Goal: Task Accomplishment & Management: Manage account settings

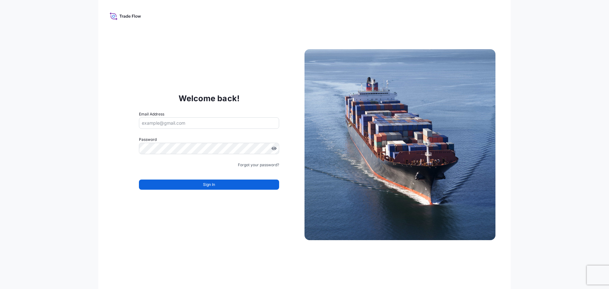
click at [188, 126] on input "Email Address" at bounding box center [209, 122] width 140 height 11
click at [180, 125] on input "Email Address" at bounding box center [209, 122] width 140 height 11
type input "[PERSON_NAME][EMAIL_ADDRESS][DOMAIN_NAME]"
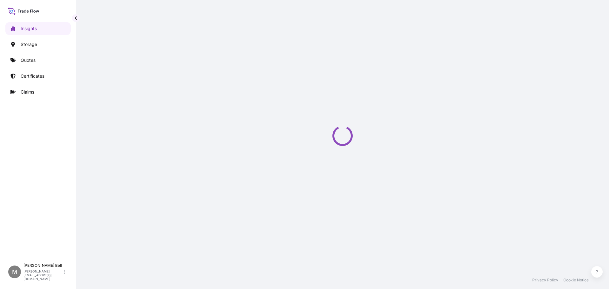
select select "2025"
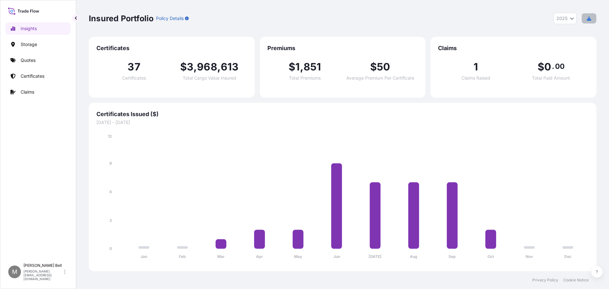
click at [591, 17] on icon "button" at bounding box center [589, 18] width 4 height 4
click at [38, 275] on div "[PERSON_NAME] [PERSON_NAME][EMAIL_ADDRESS][PERSON_NAME][DOMAIN_NAME]" at bounding box center [45, 272] width 44 height 18
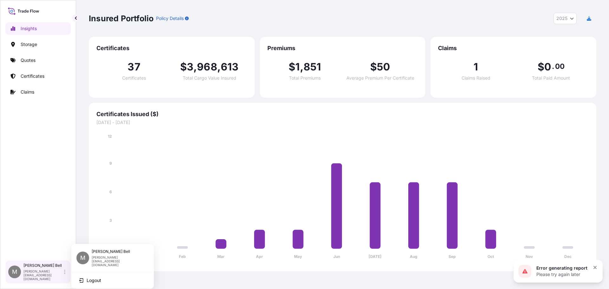
click at [64, 274] on icon at bounding box center [64, 272] width 1 height 4
click at [111, 251] on p "[PERSON_NAME]" at bounding box center [118, 251] width 52 height 5
click at [105, 254] on p "[PERSON_NAME]" at bounding box center [118, 251] width 52 height 5
click at [31, 268] on p "[PERSON_NAME]" at bounding box center [42, 265] width 39 height 5
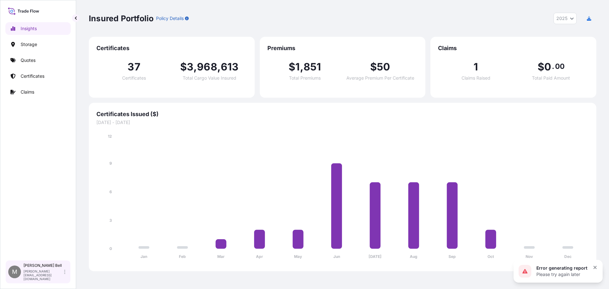
click at [18, 274] on div "M" at bounding box center [14, 272] width 13 height 13
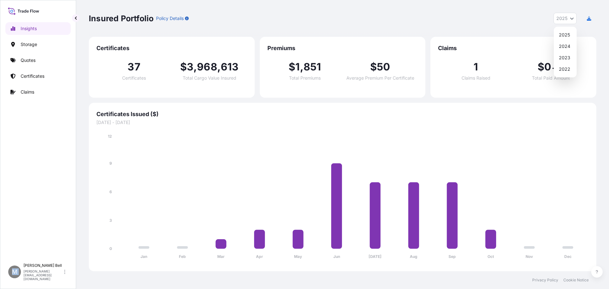
click at [573, 17] on icon "Year Selector" at bounding box center [572, 19] width 4 height 4
click at [442, 31] on div "Insured Portfolio Policy Details 2025 2025 2024 2023 2022" at bounding box center [343, 18] width 508 height 37
click at [176, 17] on p "Policy Details" at bounding box center [170, 18] width 28 height 6
click at [176, 18] on p "Policy Details" at bounding box center [170, 18] width 28 height 6
click at [35, 12] on icon at bounding box center [34, 11] width 2 height 2
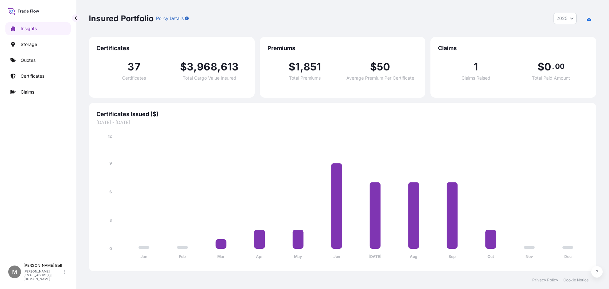
click at [19, 12] on icon at bounding box center [23, 10] width 31 height 9
click at [35, 74] on p "Certificates" at bounding box center [33, 76] width 24 height 6
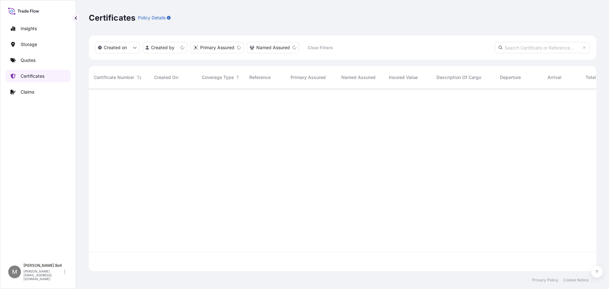
scroll to position [181, 503]
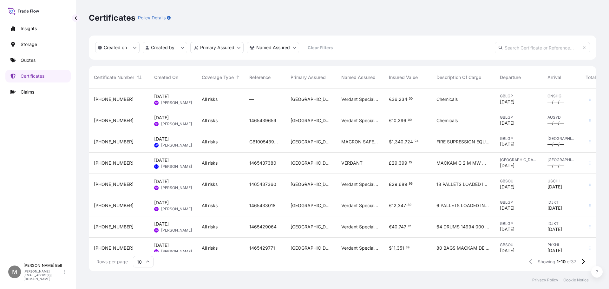
click at [169, 146] on span "[PERSON_NAME]" at bounding box center [176, 145] width 31 height 5
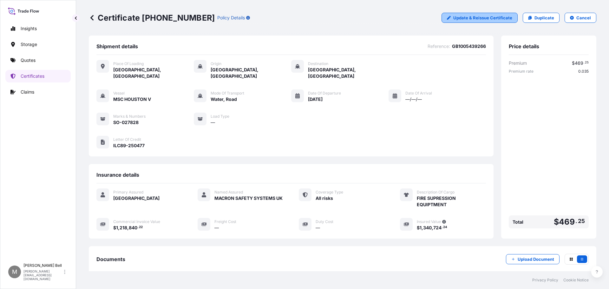
click at [497, 16] on p "Update & Reissue Certificate" at bounding box center [483, 18] width 59 height 6
select select "Road / [GEOGRAPHIC_DATA]"
select select "Water"
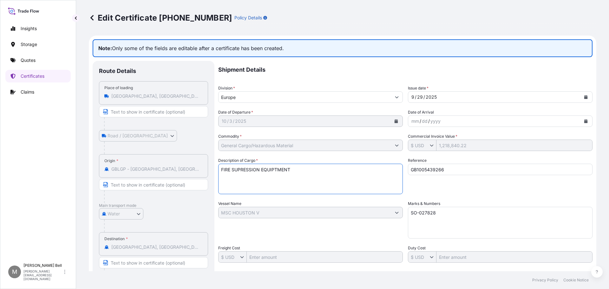
click at [260, 176] on textarea "FIRE SUPRESSION EQUIPTMENT" at bounding box center [310, 179] width 185 height 30
click at [199, 162] on div "Origin * GBLGP - [GEOGRAPHIC_DATA], [GEOGRAPHIC_DATA]" at bounding box center [153, 165] width 109 height 23
click at [322, 167] on textarea "FIRE SUPRESSION EQUIPTMENT" at bounding box center [310, 179] width 185 height 30
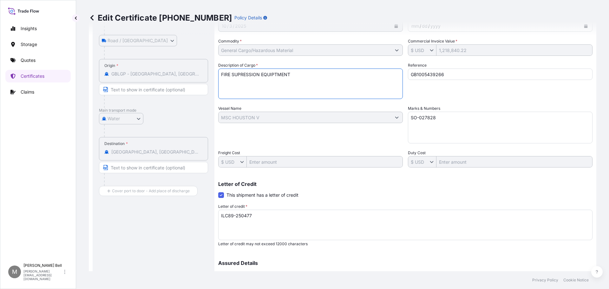
scroll to position [127, 0]
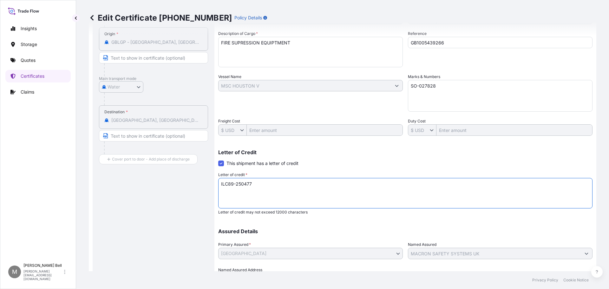
drag, startPoint x: 255, startPoint y: 184, endPoint x: 204, endPoint y: 186, distance: 50.8
click at [204, 186] on div "Route Details Place of loading [GEOGRAPHIC_DATA], [GEOGRAPHIC_DATA] Road / Inla…" at bounding box center [343, 118] width 500 height 368
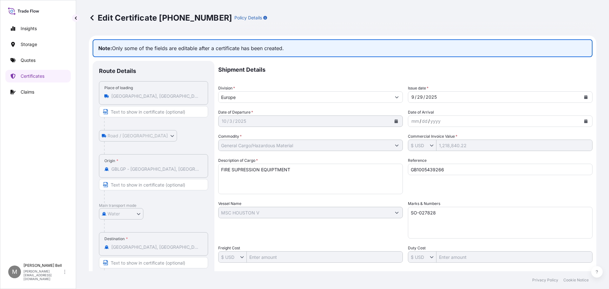
click at [245, 152] on div "Shipment Details Division * Europe Issue date * [DATE] Date of Departure * [DAT…" at bounding box center [405, 236] width 374 height 351
click at [365, 172] on textarea "FIRE SUPRESSION EQUIPTMENT" at bounding box center [310, 179] width 185 height 30
click at [244, 180] on textarea "FIRE SUPRESSION EQUIPTMENT" at bounding box center [310, 179] width 185 height 30
paste textarea "ILC89-250477"
click at [260, 182] on textarea "FIRE SUPRESSION EQUIPTMENT" at bounding box center [310, 179] width 185 height 30
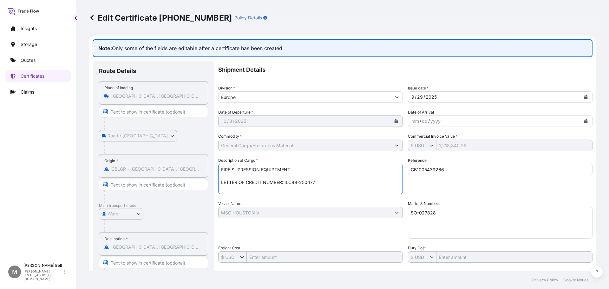
click at [325, 178] on textarea "FIRE SUPRESSION EQUIPTMENT" at bounding box center [310, 179] width 185 height 30
click at [323, 182] on textarea "FIRE SUPRESSION EQUIPTMENT" at bounding box center [310, 179] width 185 height 30
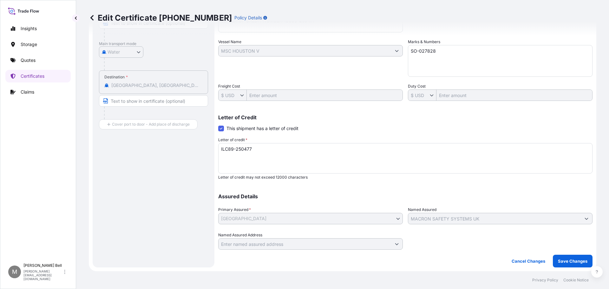
scroll to position [98, 0]
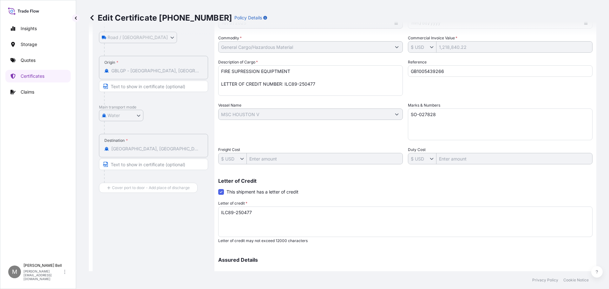
click at [318, 85] on textarea "FIRE SUPRESSION EQUIPTMENT" at bounding box center [310, 80] width 185 height 30
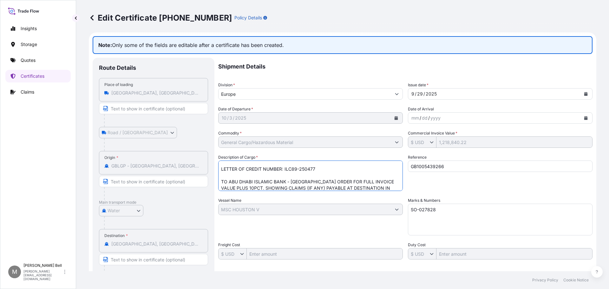
scroll to position [0, 0]
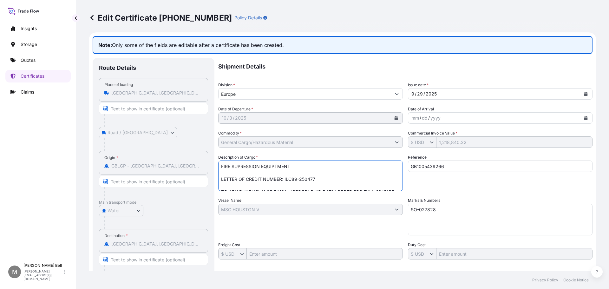
type textarea "FIRE SUPRESSION EQUIPTMENT LETTER OF CREDIT NUMBER: ILC89-250477 TO ABU DHABI I…"
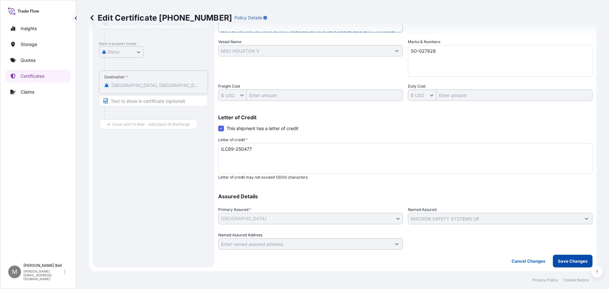
click at [567, 258] on button "Save Changes" at bounding box center [573, 261] width 40 height 13
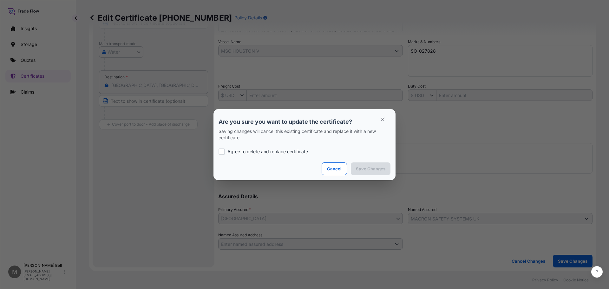
click at [265, 151] on p "Agree to delete and replace certificate" at bounding box center [268, 152] width 81 height 6
checkbox input "true"
click at [361, 169] on p "Save Changes" at bounding box center [371, 169] width 30 height 6
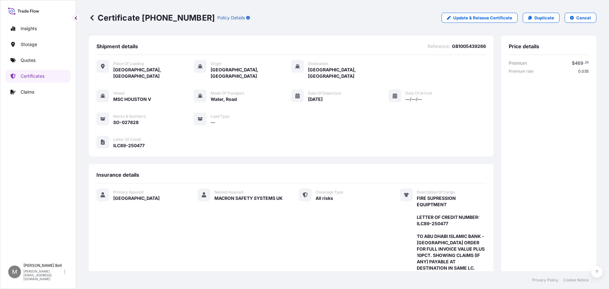
scroll to position [137, 0]
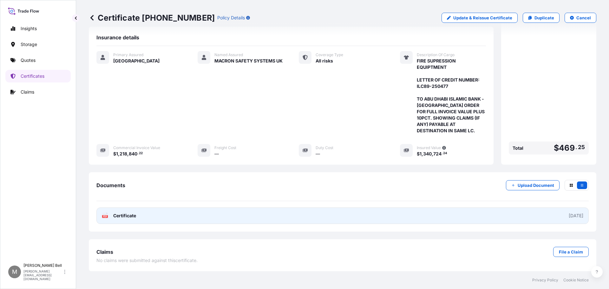
click at [171, 222] on link "PDF Certificate [DATE]" at bounding box center [342, 216] width 493 height 17
